Goal: Information Seeking & Learning: Learn about a topic

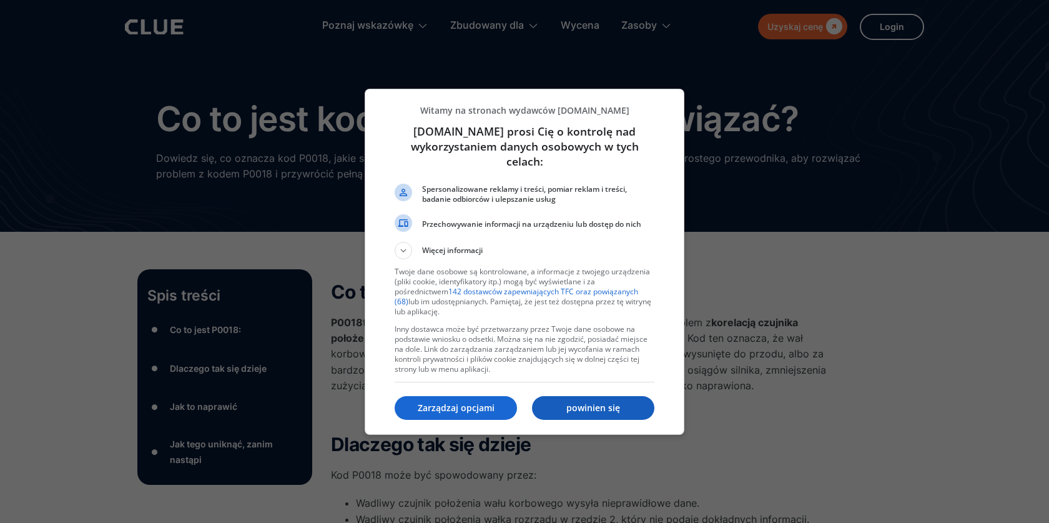
click at [577, 409] on font "powinien się" at bounding box center [593, 407] width 54 height 12
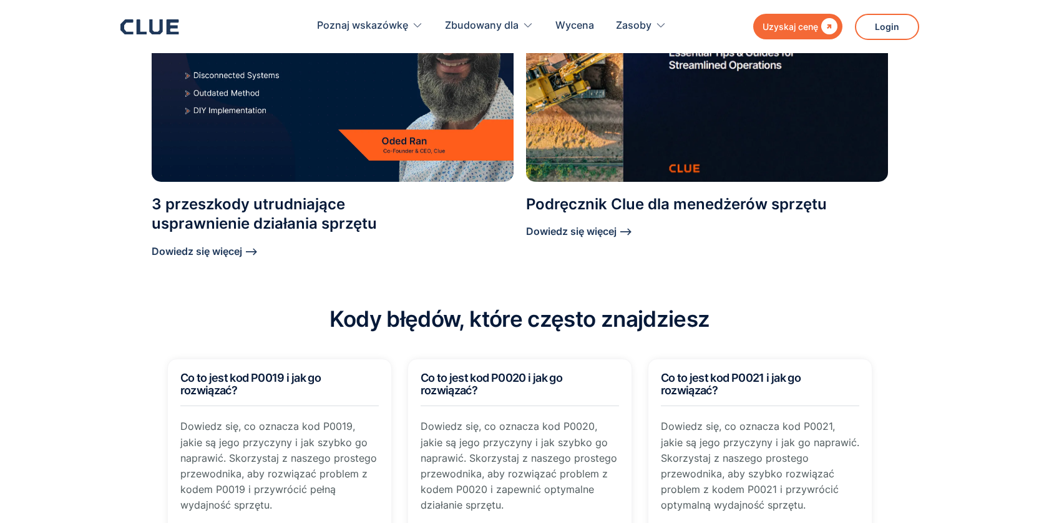
scroll to position [1249, 0]
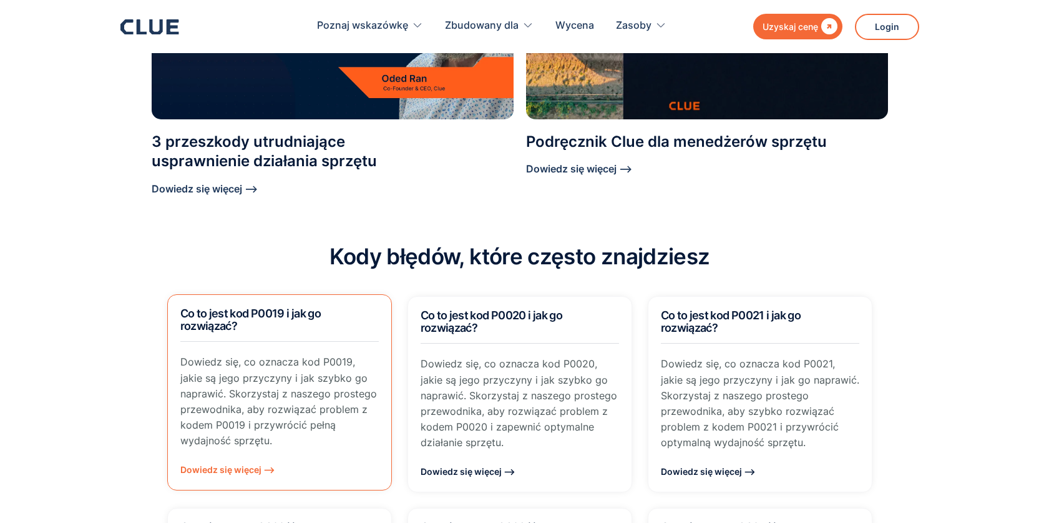
click at [226, 464] on font "Dowiedz się więcej ⟶" at bounding box center [227, 469] width 95 height 11
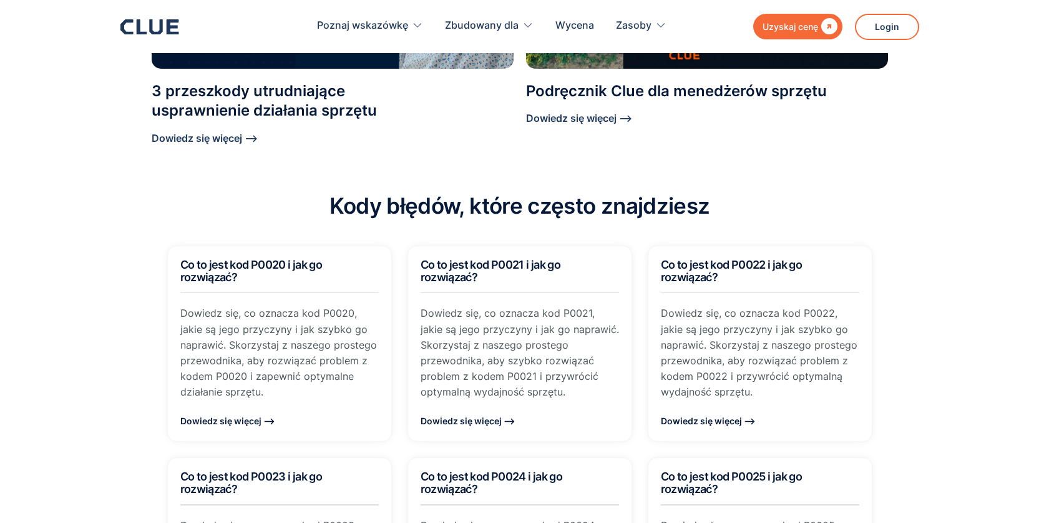
scroll to position [1249, 0]
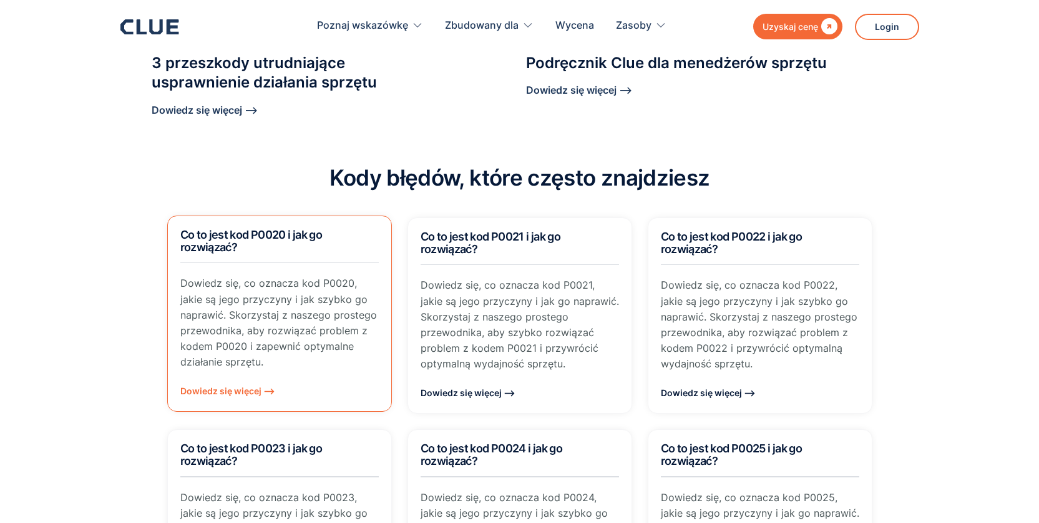
click at [227, 385] on font "Dowiedz się więcej ⟶" at bounding box center [227, 390] width 95 height 11
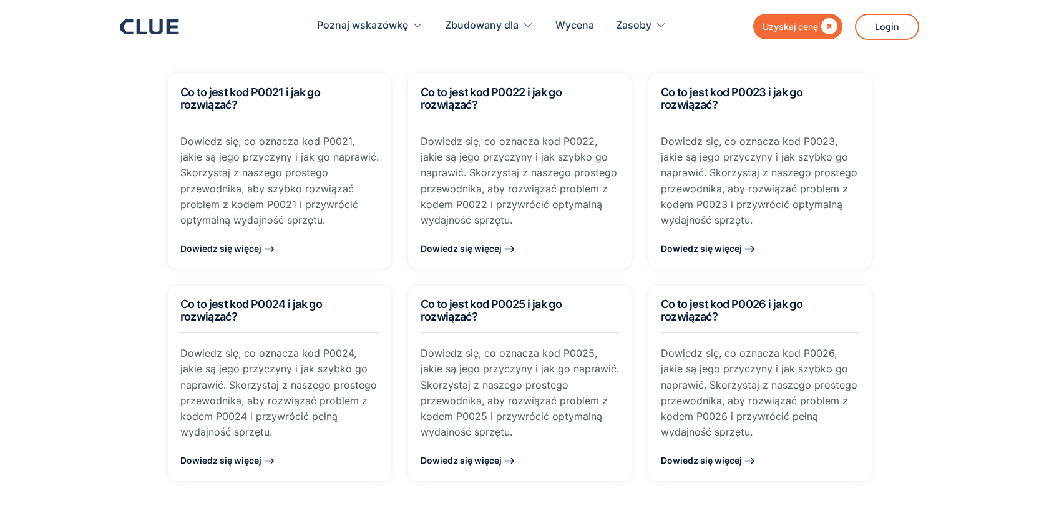
scroll to position [1249, 0]
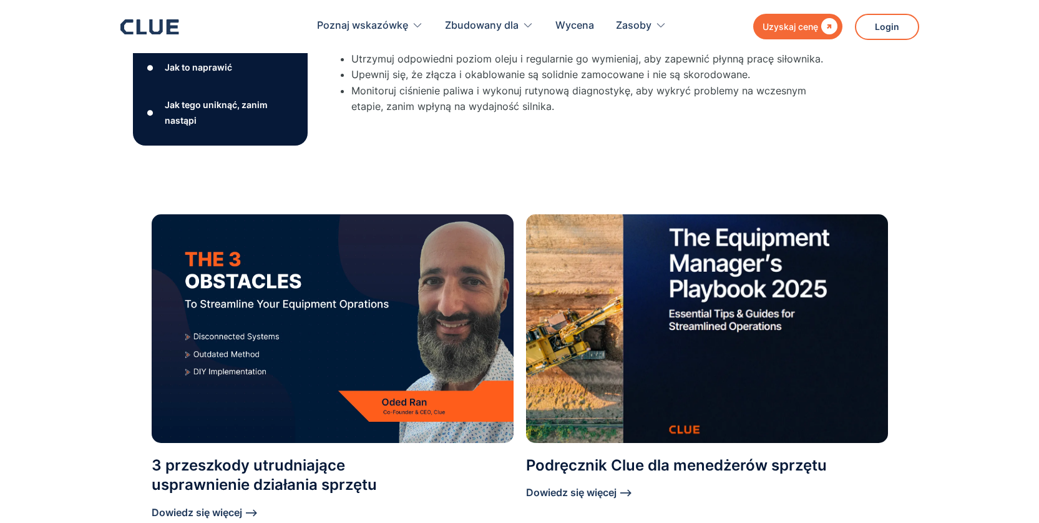
scroll to position [842, 0]
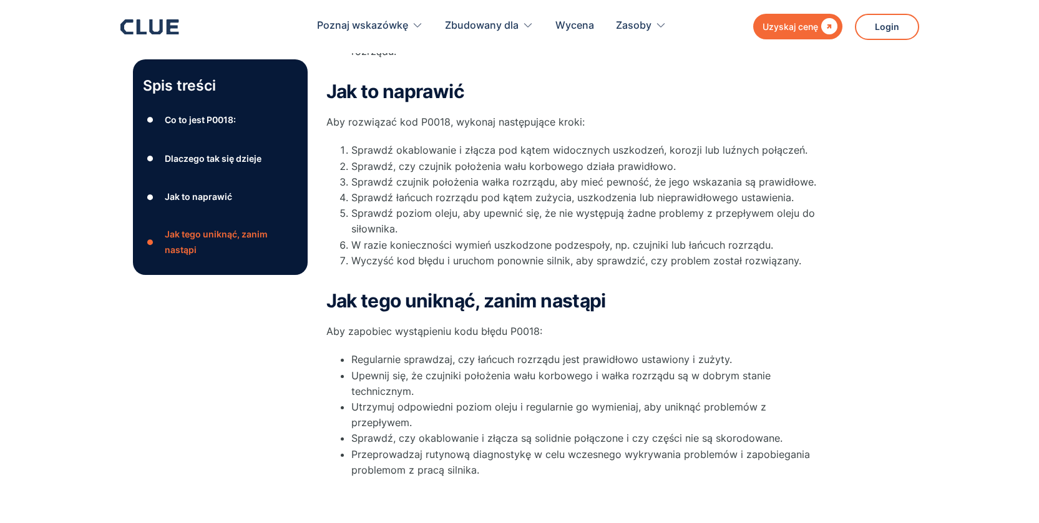
scroll to position [250, 0]
